Goal: Information Seeking & Learning: Learn about a topic

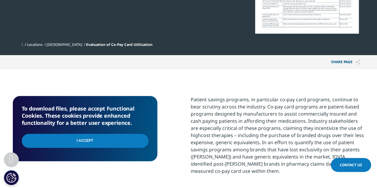
scroll to position [56, 0]
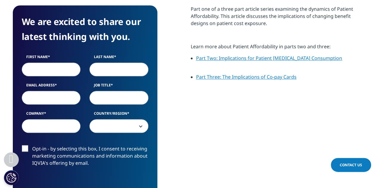
scroll to position [266, 0]
